Goal: Task Accomplishment & Management: Manage account settings

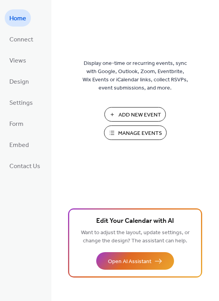
click at [144, 133] on span "Manage Events" at bounding box center [140, 133] width 44 height 8
click at [138, 132] on span "Manage Events" at bounding box center [140, 133] width 44 height 8
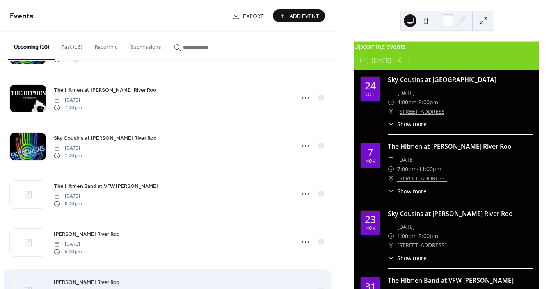
scroll to position [121, 0]
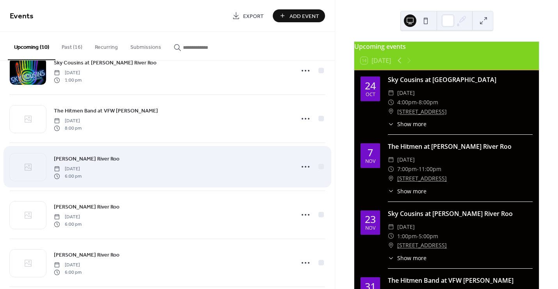
click at [85, 159] on span "[PERSON_NAME] River Roo" at bounding box center [87, 159] width 66 height 8
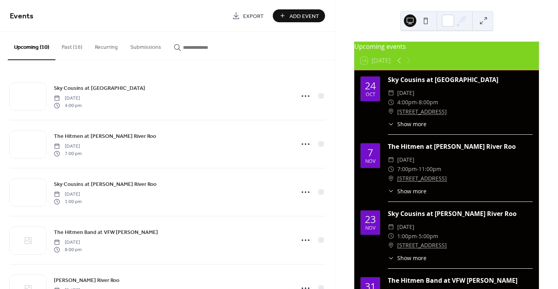
click at [63, 46] on button "Past (16)" at bounding box center [71, 46] width 33 height 28
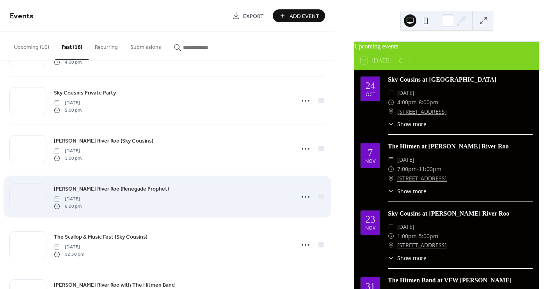
scroll to position [239, 0]
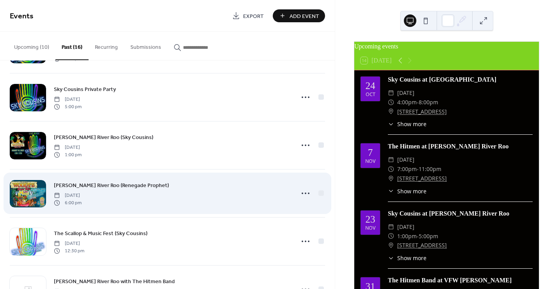
click at [91, 186] on span "[PERSON_NAME] River Roo (Renegade Prophet)" at bounding box center [111, 186] width 115 height 8
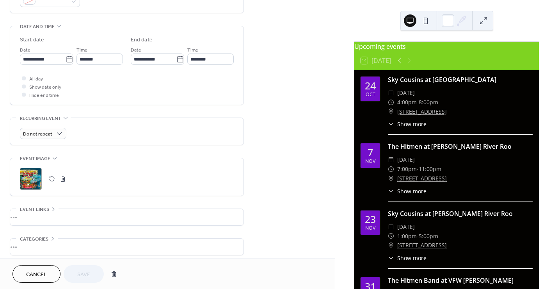
scroll to position [239, 0]
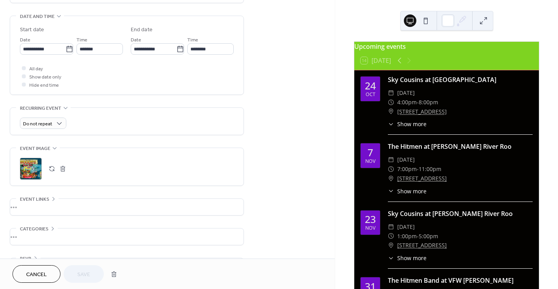
click at [28, 164] on div ";" at bounding box center [31, 169] width 22 height 22
